Goal: Task Accomplishment & Management: Manage account settings

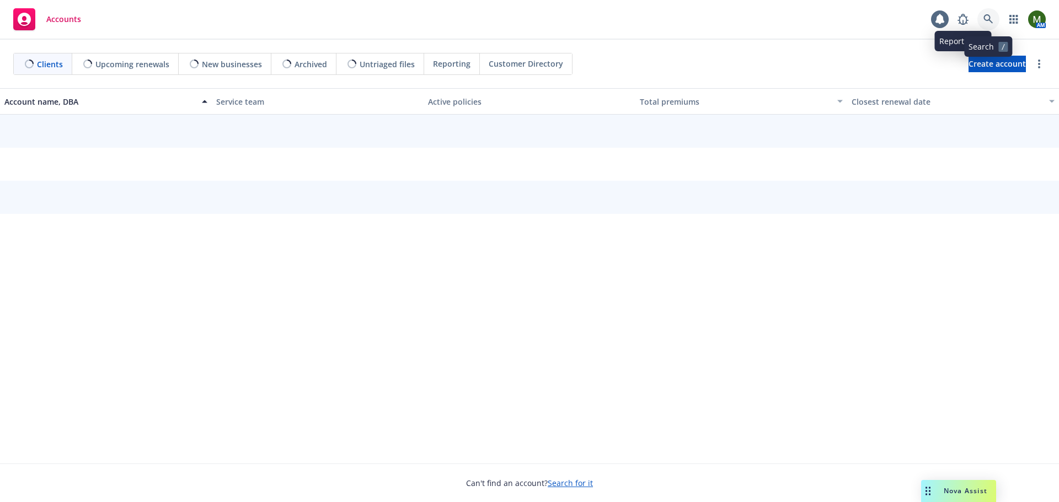
click at [987, 19] on icon at bounding box center [988, 19] width 10 height 10
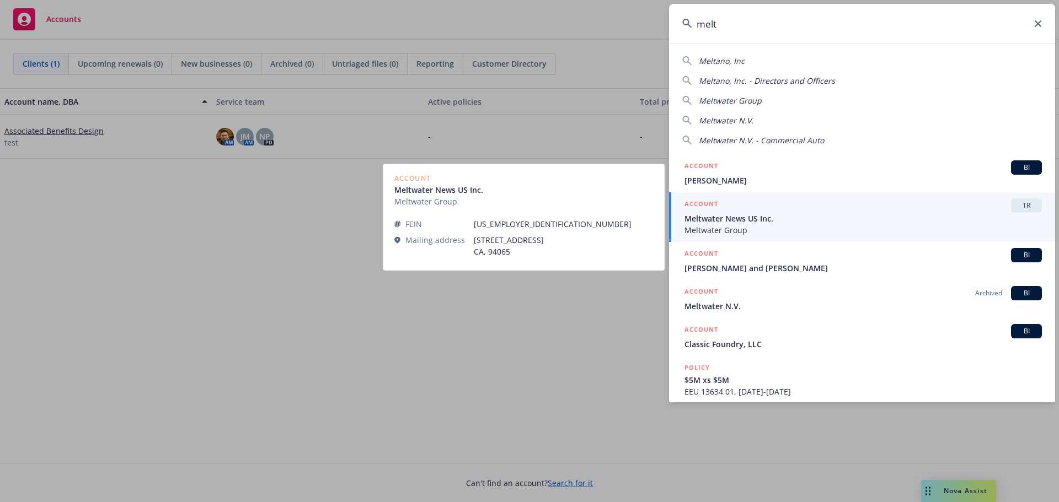
type input "melt"
click at [818, 228] on span "Meltwater Group" at bounding box center [862, 230] width 357 height 12
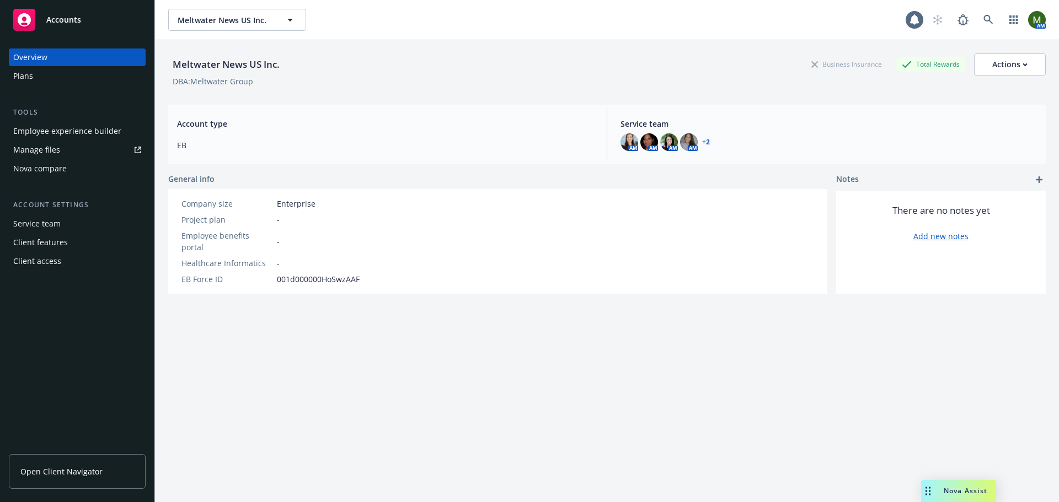
click at [47, 77] on div "Plans" at bounding box center [77, 76] width 128 height 18
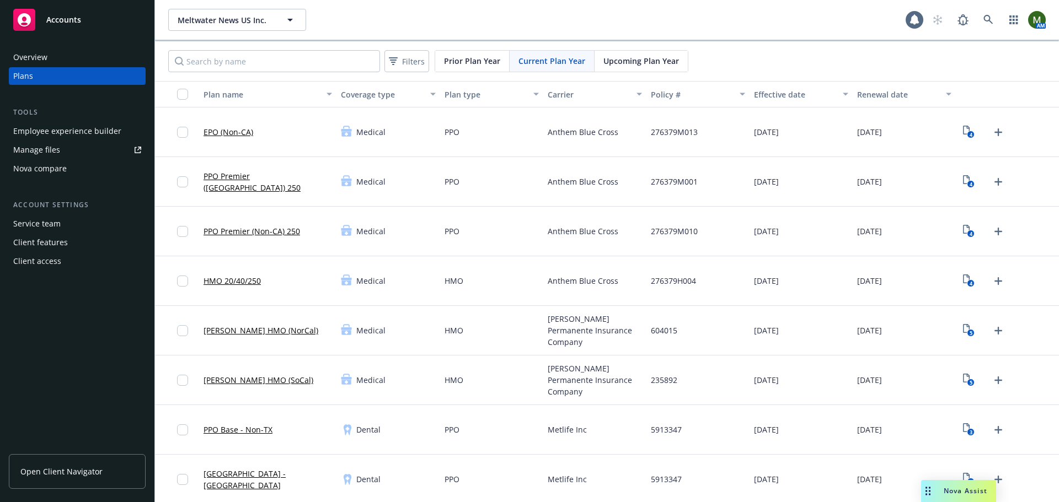
click at [57, 133] on div "Employee experience builder" at bounding box center [67, 131] width 108 height 18
click at [74, 128] on div "Employee experience builder" at bounding box center [67, 131] width 108 height 18
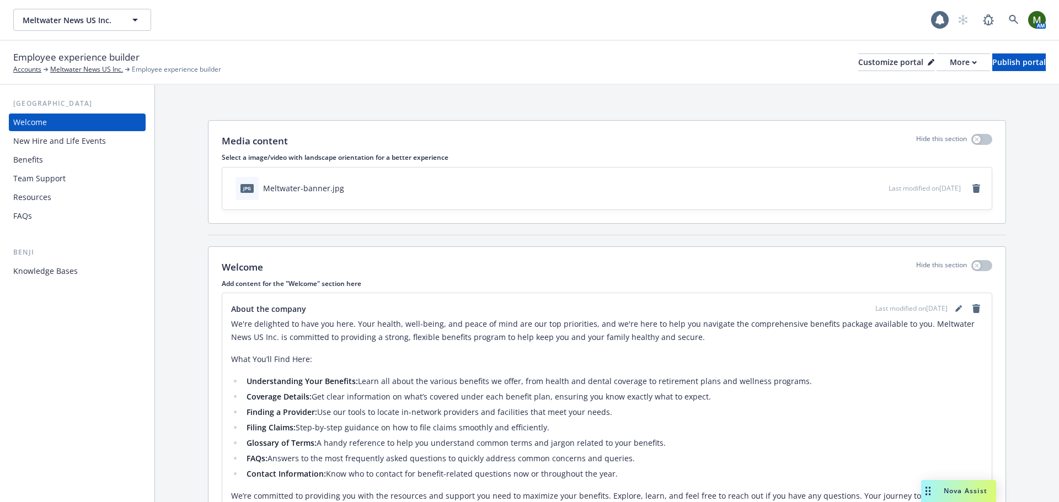
click at [40, 160] on div "Benefits" at bounding box center [28, 160] width 30 height 18
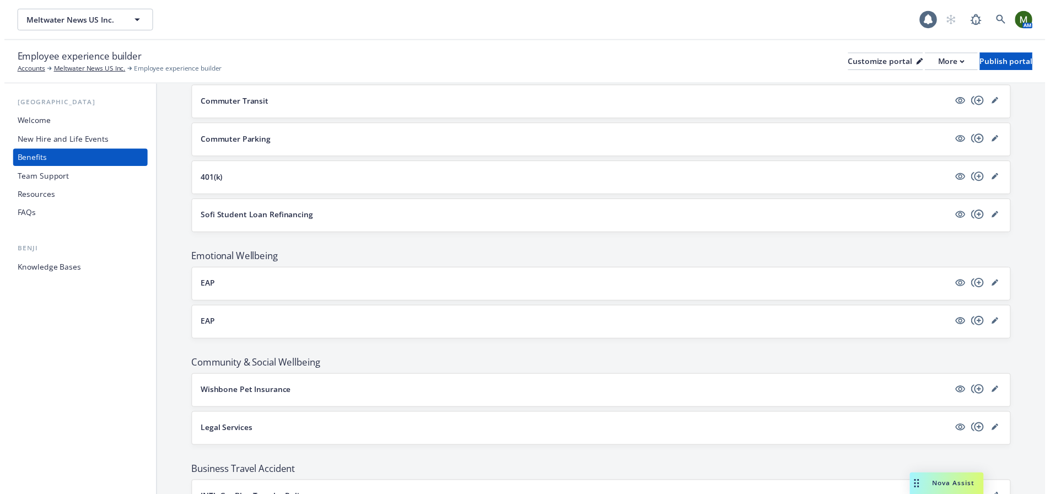
scroll to position [1071, 0]
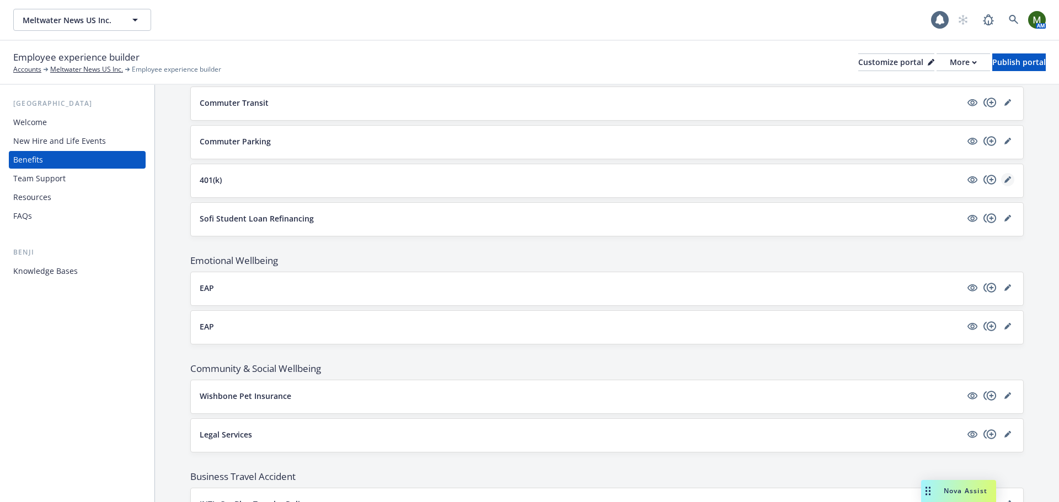
click at [1004, 179] on icon "editPencil" at bounding box center [1007, 179] width 7 height 7
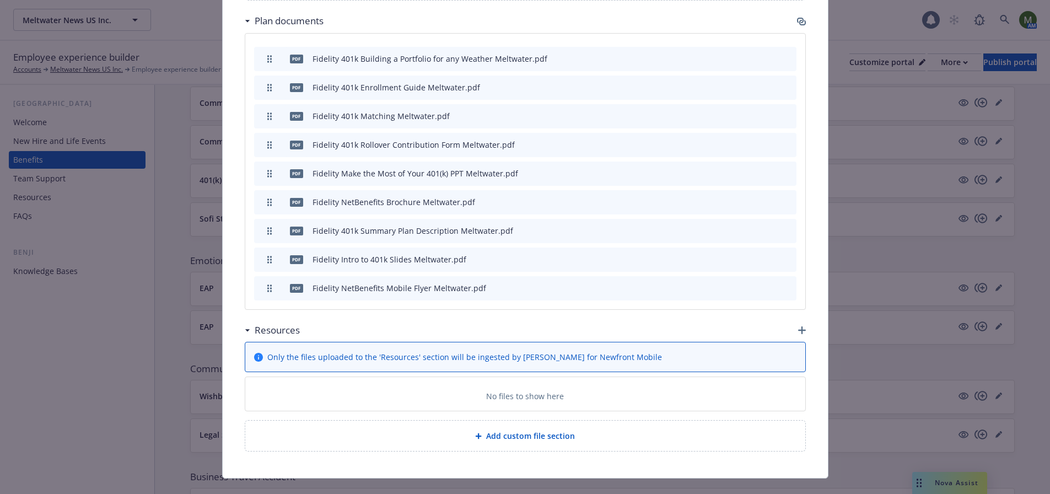
scroll to position [719, 0]
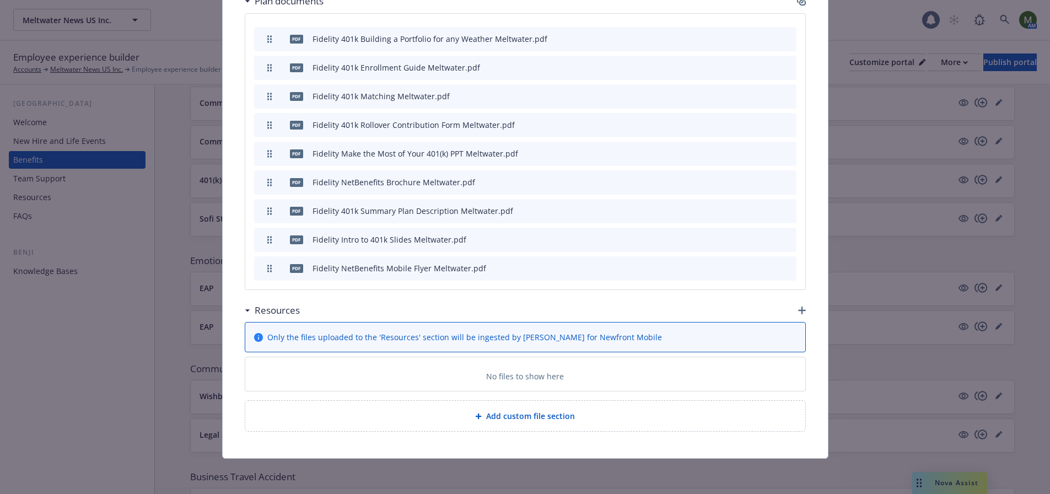
click at [539, 425] on div "Add custom file section" at bounding box center [525, 416] width 560 height 30
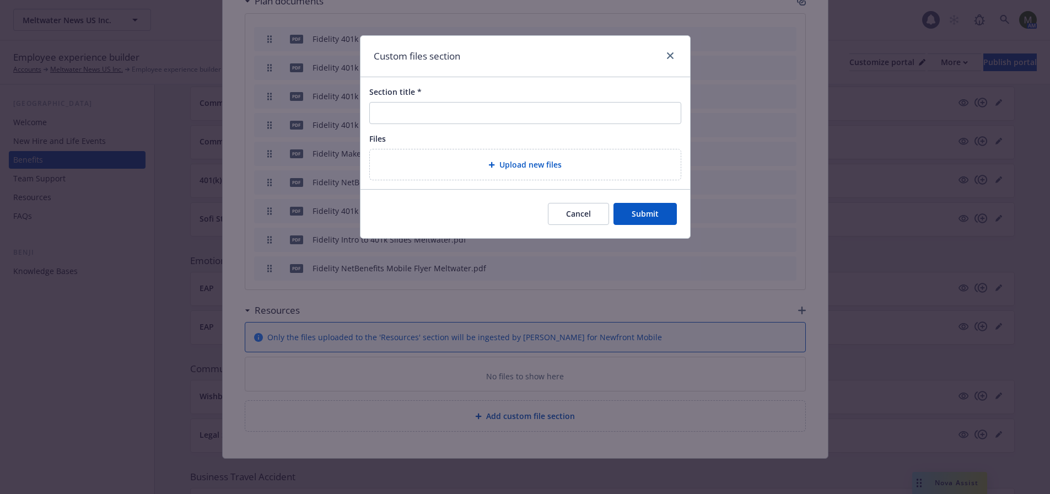
scroll to position [766, 0]
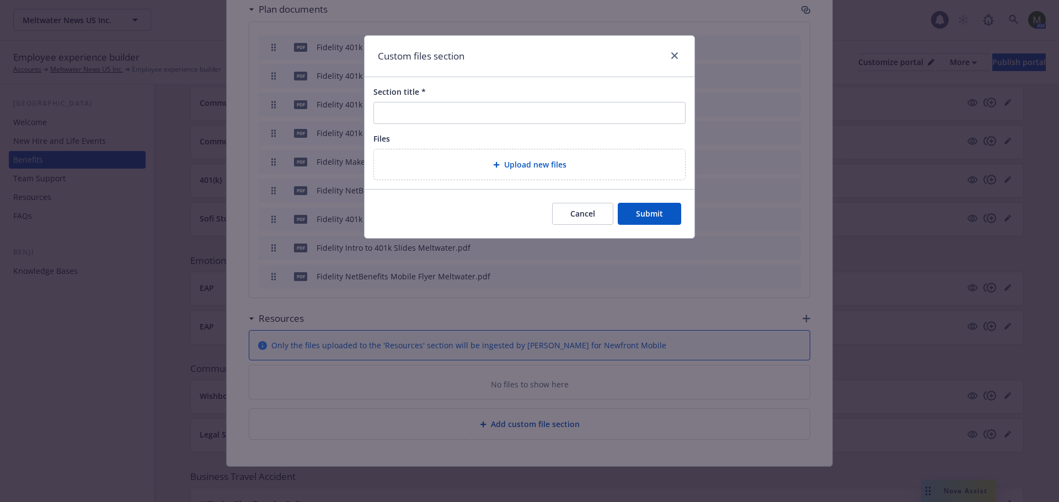
click at [504, 158] on div "Upload new files" at bounding box center [529, 164] width 293 height 13
click at [676, 49] on link "close" at bounding box center [674, 55] width 13 height 13
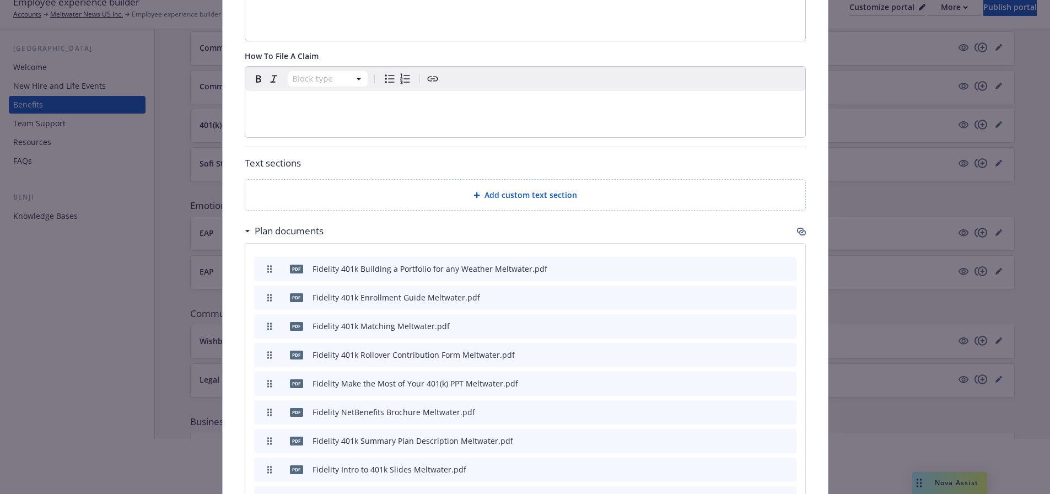
scroll to position [554, 0]
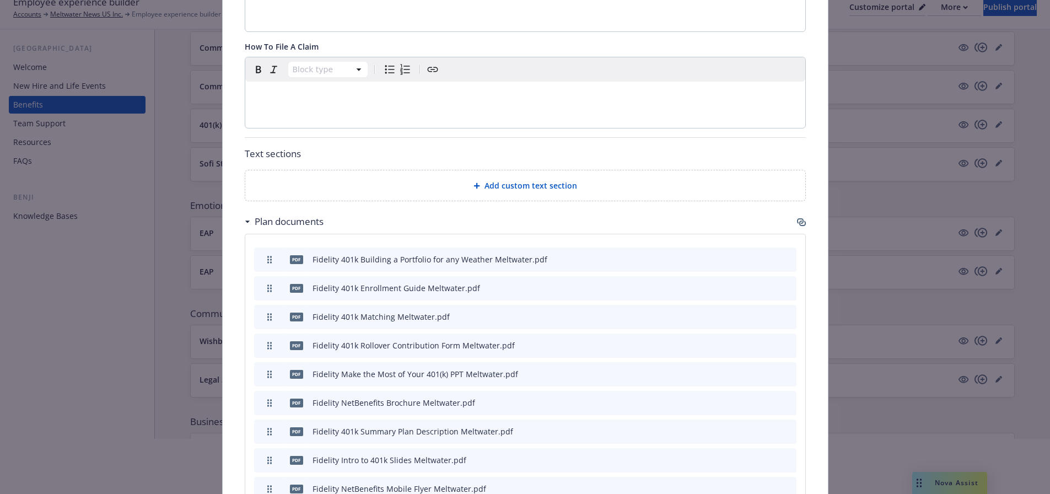
click at [501, 189] on span "Add custom text section" at bounding box center [531, 186] width 93 height 12
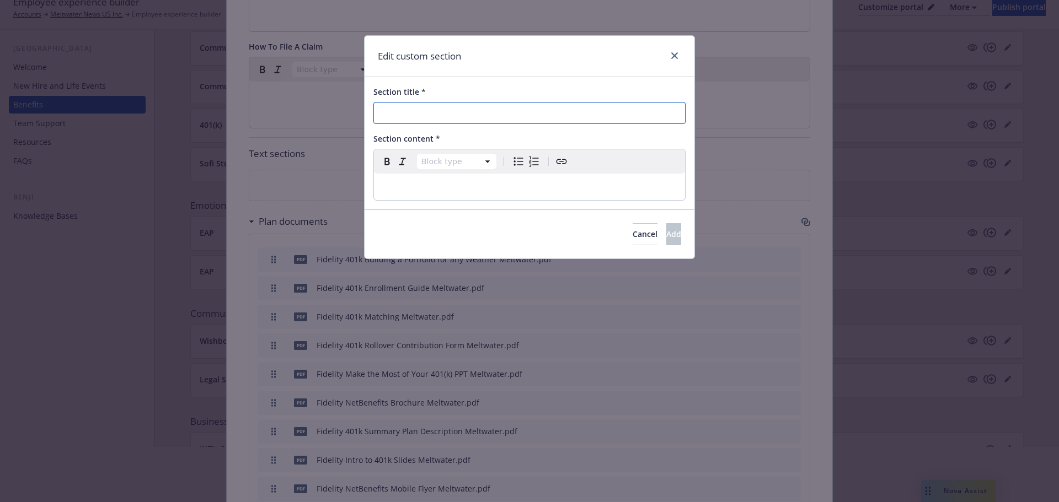
click at [435, 112] on input "Section title *" at bounding box center [529, 113] width 312 height 22
click at [417, 189] on p "editable markdown" at bounding box center [529, 186] width 298 height 13
click at [672, 60] on link "close" at bounding box center [674, 55] width 13 height 13
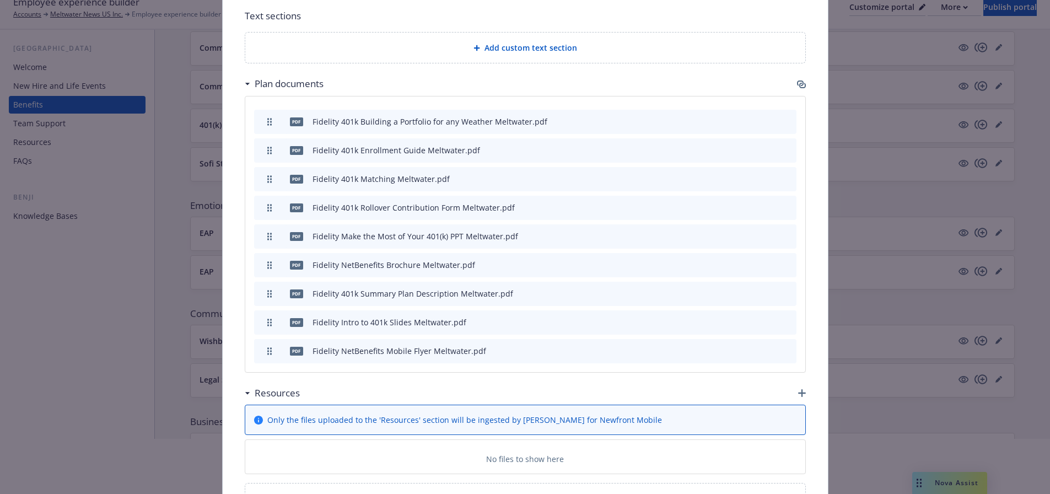
scroll to position [498, 0]
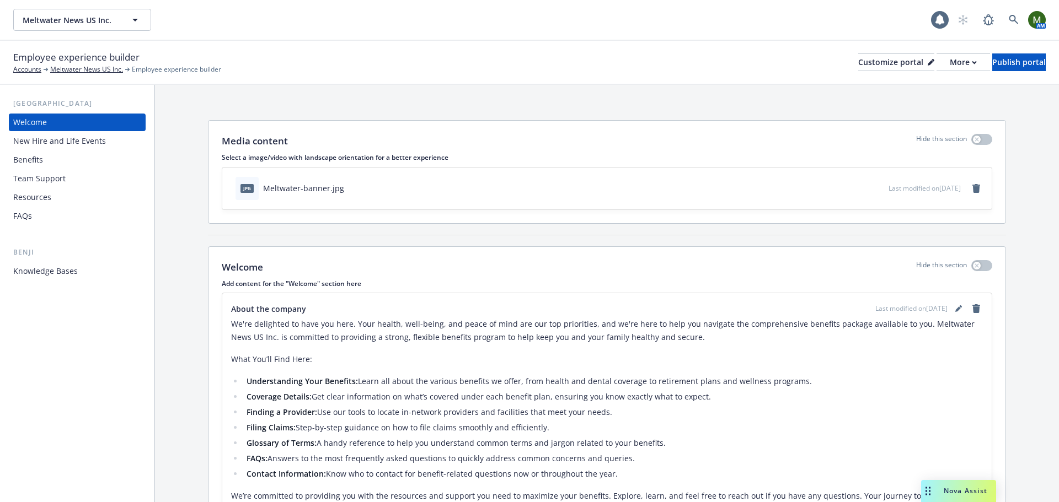
click at [64, 159] on div "Benefits" at bounding box center [77, 160] width 128 height 18
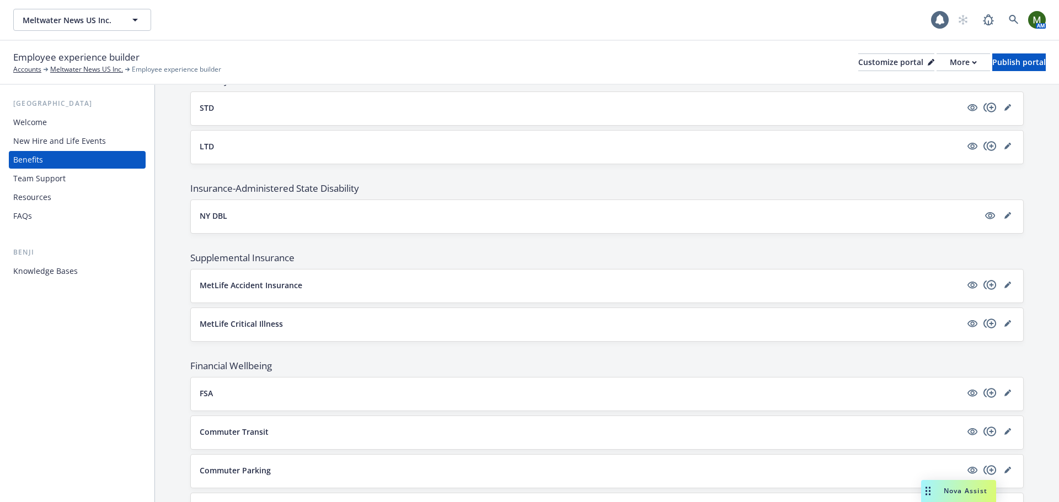
scroll to position [699, 0]
